Goal: Check status: Check status

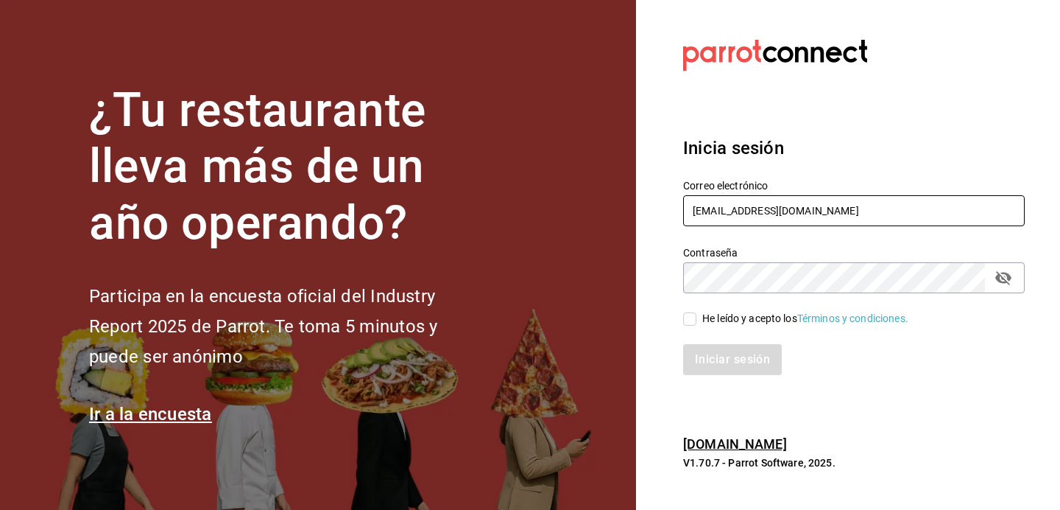
type input "[EMAIL_ADDRESS][DOMAIN_NAME]"
click at [689, 322] on input "He leído y acepto los Términos y condiciones." at bounding box center [689, 318] width 13 height 13
checkbox input "true"
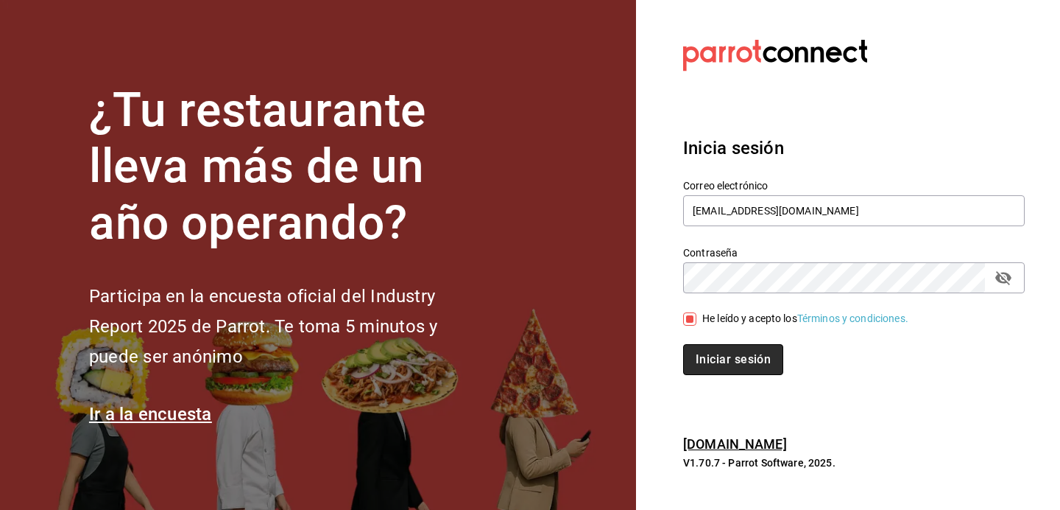
click at [708, 357] on button "Iniciar sesión" at bounding box center [733, 359] width 100 height 31
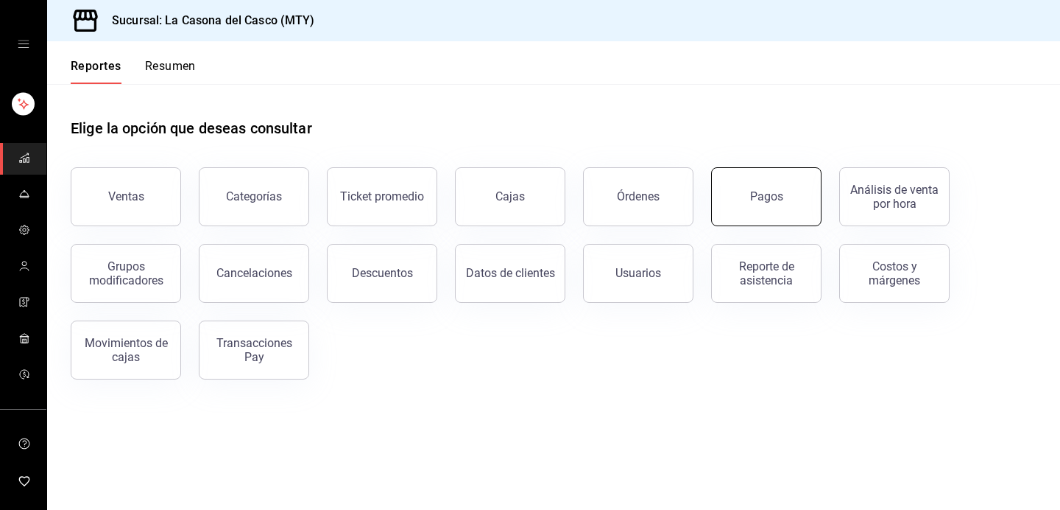
click at [794, 214] on button "Pagos" at bounding box center [766, 196] width 110 height 59
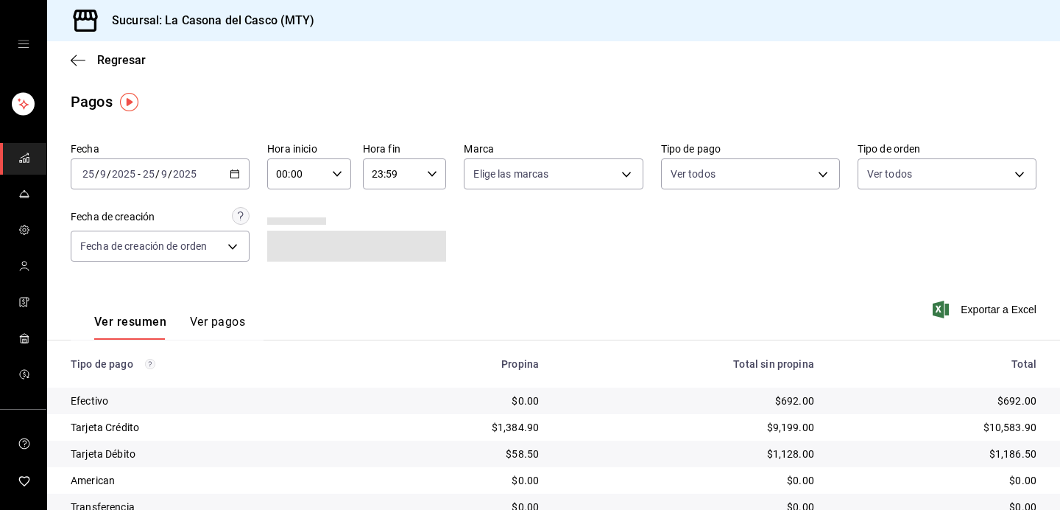
click at [168, 180] on div "[DATE] [DATE] - [DATE] [DATE]" at bounding box center [160, 173] width 179 height 31
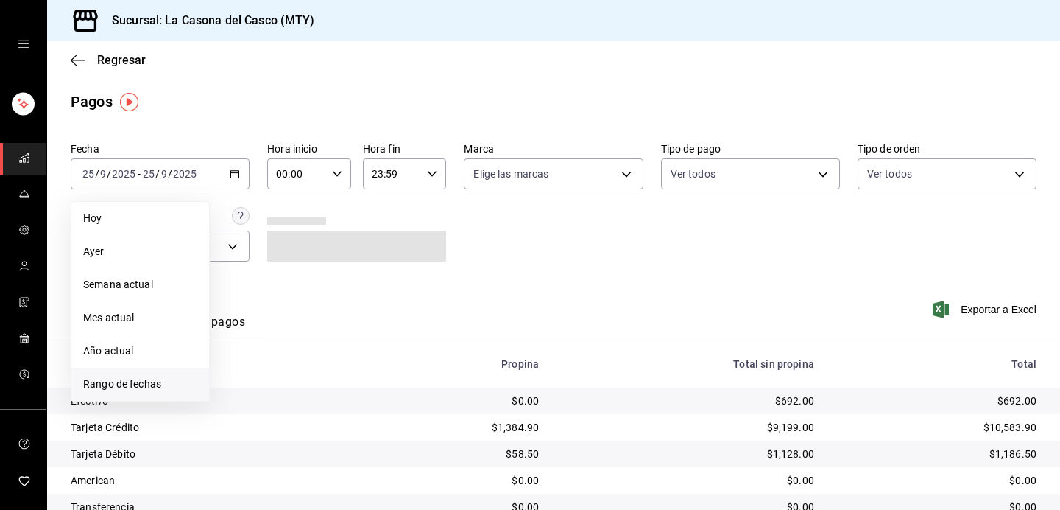
click at [149, 383] on span "Rango de fechas" at bounding box center [140, 383] width 114 height 15
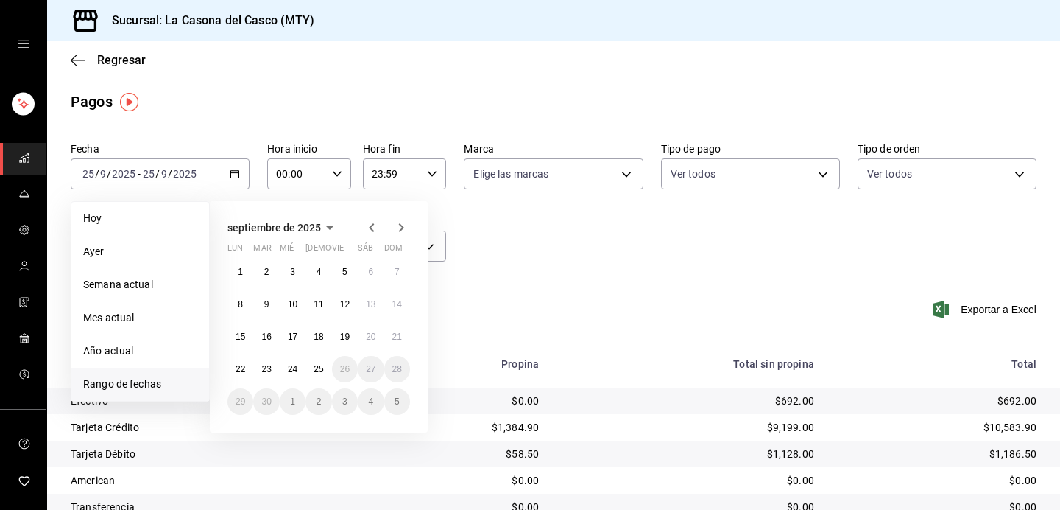
click at [292, 364] on abbr "24" at bounding box center [293, 369] width 10 height 10
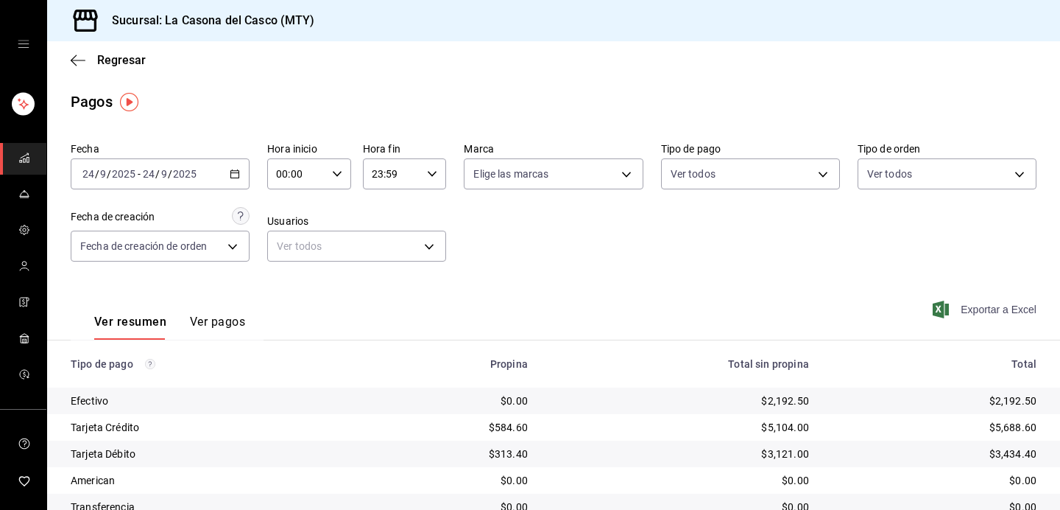
click at [1013, 311] on span "Exportar a Excel" at bounding box center [986, 309] width 101 height 18
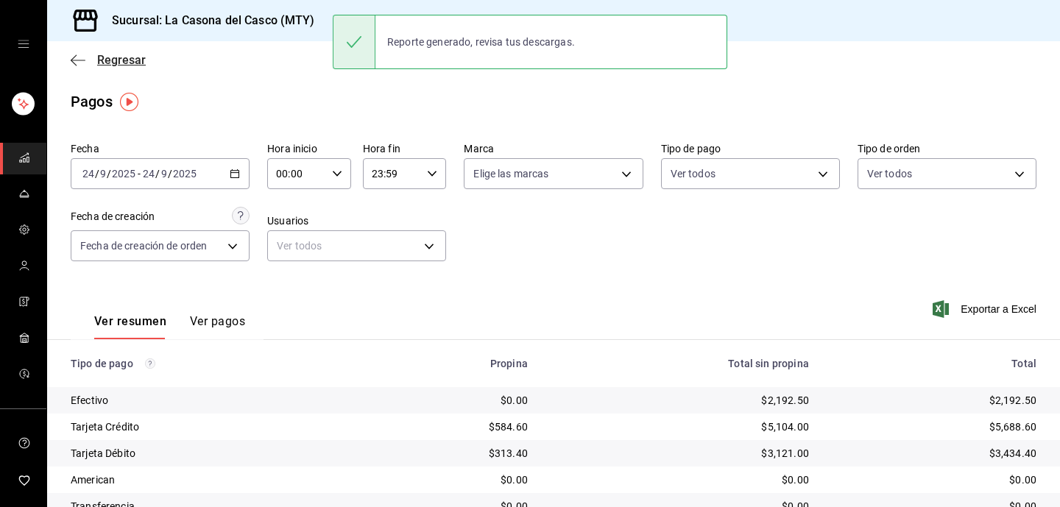
click at [91, 62] on span "Regresar" at bounding box center [108, 60] width 75 height 14
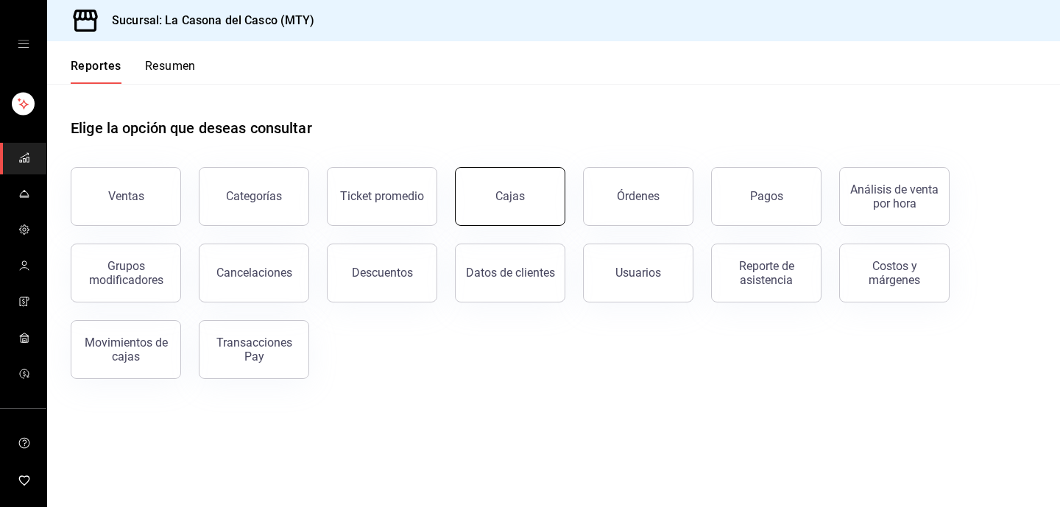
click at [509, 194] on div "Cajas" at bounding box center [511, 197] width 30 height 18
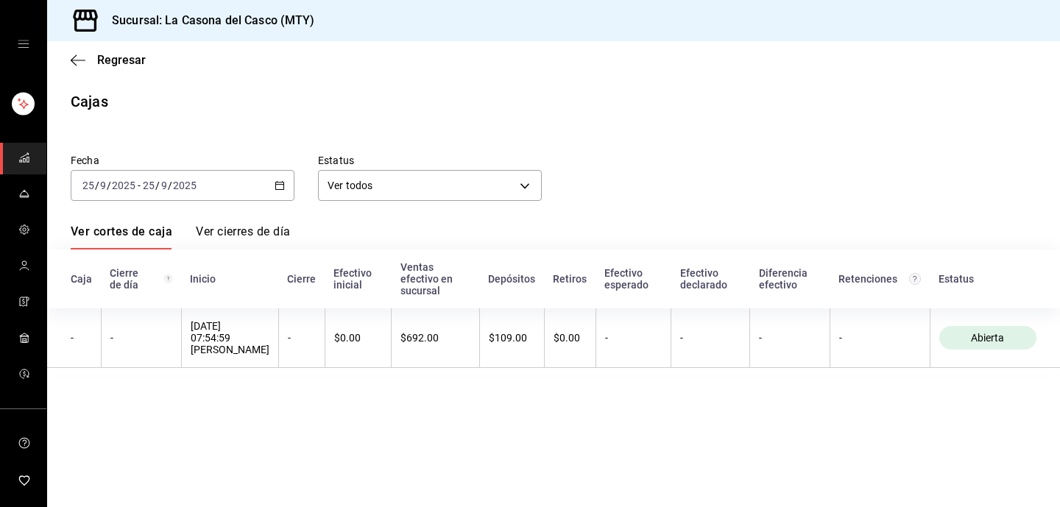
click at [184, 188] on input "2025" at bounding box center [184, 186] width 25 height 12
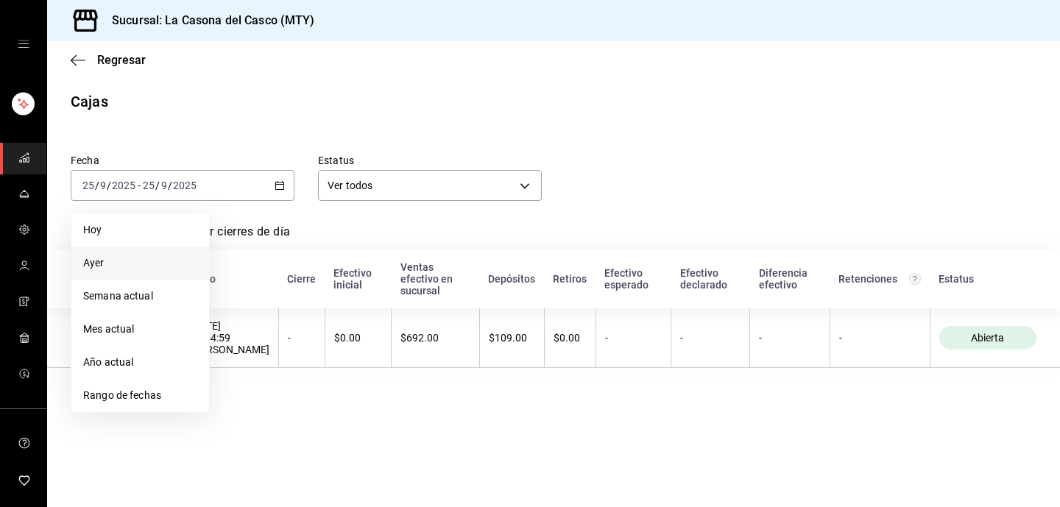
click at [137, 263] on span "Ayer" at bounding box center [140, 263] width 114 height 15
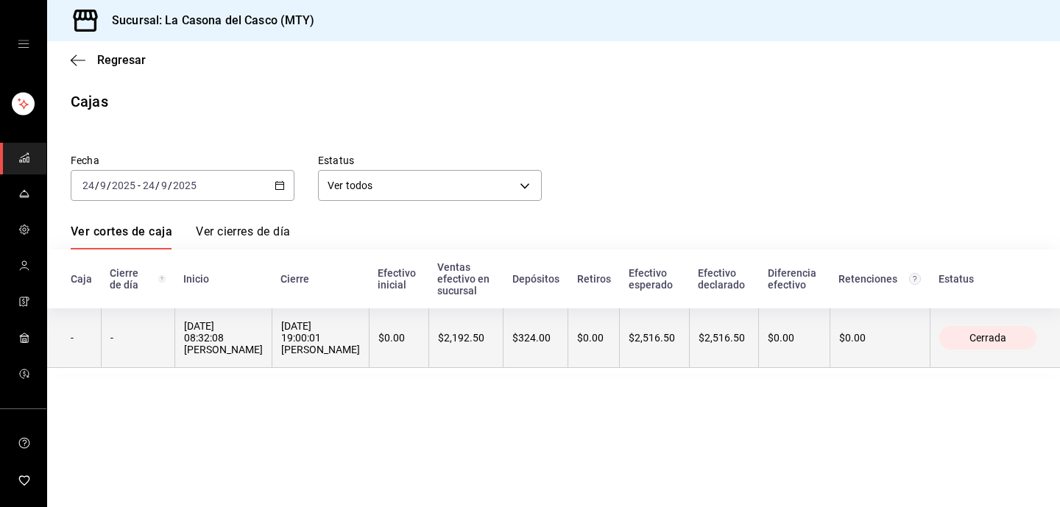
click at [429, 320] on th "$0.00" at bounding box center [399, 339] width 60 height 60
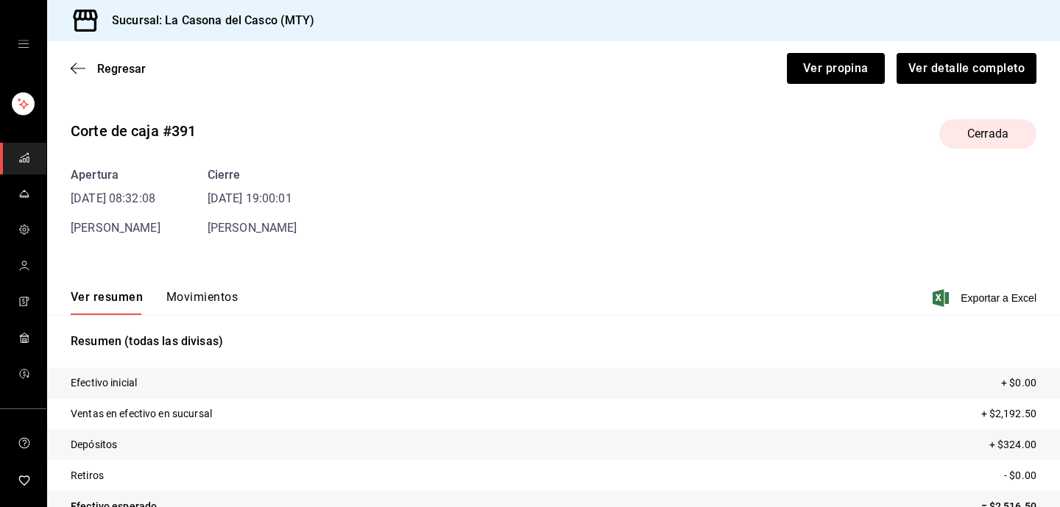
click at [184, 320] on div "Resumen (todas las divisas) Efectivo inicial + $0.00 Ventas en efectivo en sucu…" at bounding box center [553, 458] width 1013 height 286
click at [188, 306] on button "Movimientos" at bounding box center [201, 302] width 71 height 25
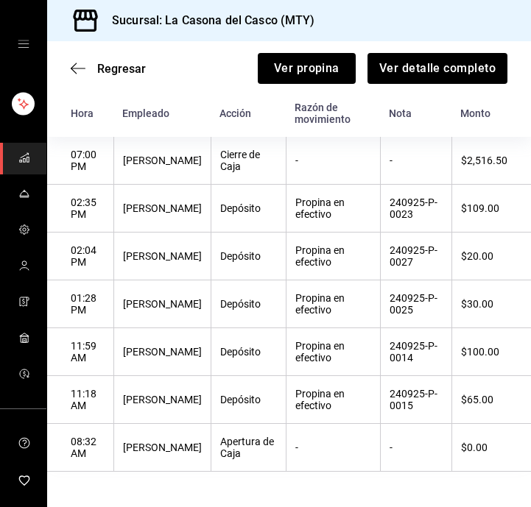
scroll to position [225, 0]
click at [71, 66] on icon "button" at bounding box center [78, 68] width 15 height 13
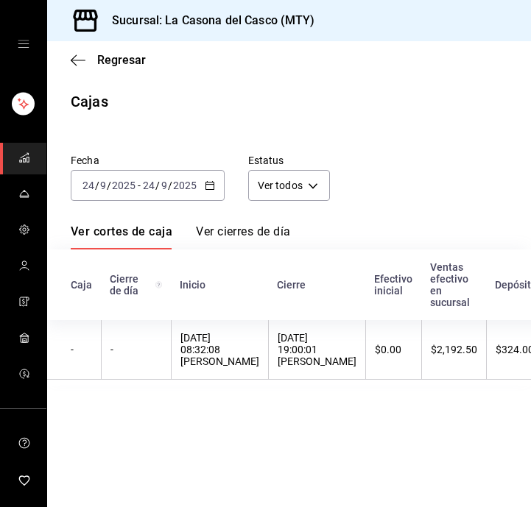
click at [147, 200] on div "[DATE] [DATE] - [DATE] [DATE]" at bounding box center [148, 185] width 154 height 31
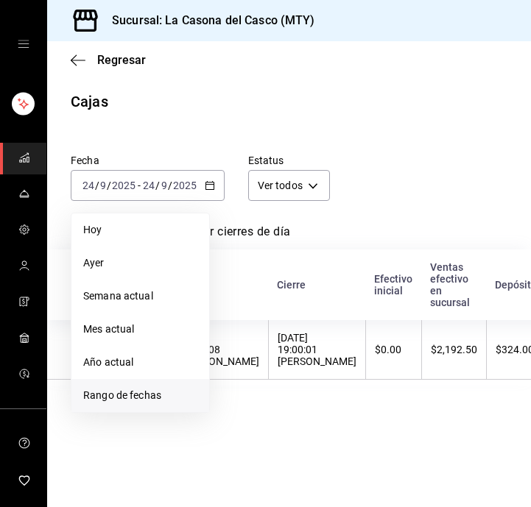
click at [156, 401] on span "Rango de fechas" at bounding box center [140, 395] width 114 height 15
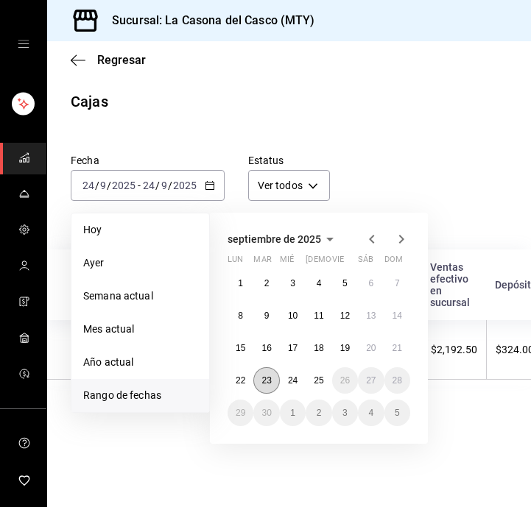
click at [262, 376] on abbr "23" at bounding box center [266, 381] width 10 height 10
click at [288, 376] on abbr "24" at bounding box center [293, 381] width 10 height 10
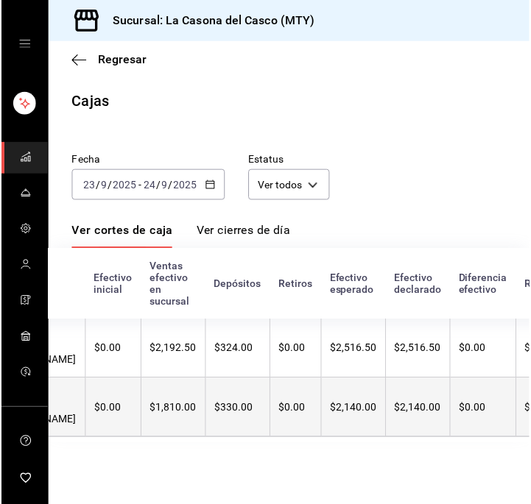
scroll to position [0, 282]
